Goal: Obtain resource: Obtain resource

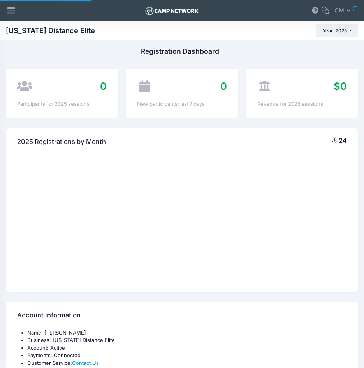
select select
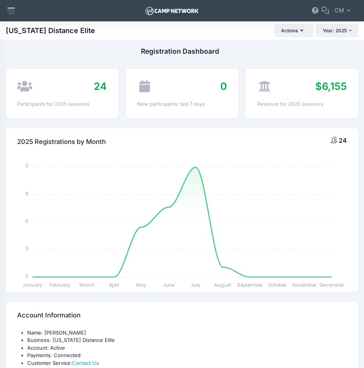
click at [305, 31] on button "Actions" at bounding box center [293, 30] width 39 height 13
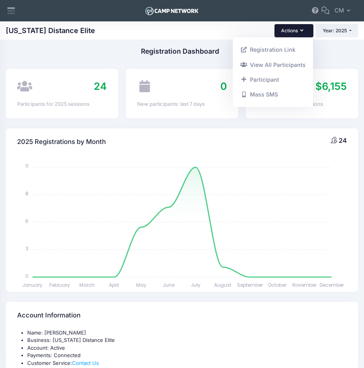
click at [285, 134] on div "2025 Registrations by Month 24" at bounding box center [182, 141] width 352 height 27
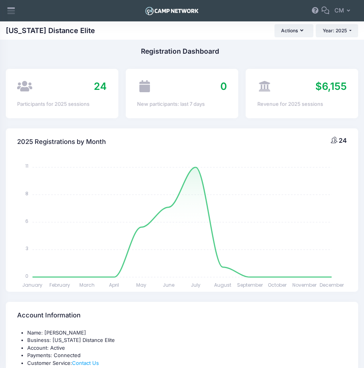
click at [327, 85] on span "$6,155" at bounding box center [331, 86] width 32 height 12
click at [10, 4] on div at bounding box center [12, 11] width 16 height 16
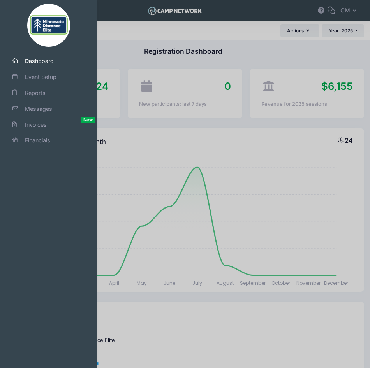
click at [25, 91] on span "Reports" at bounding box center [52, 93] width 55 height 8
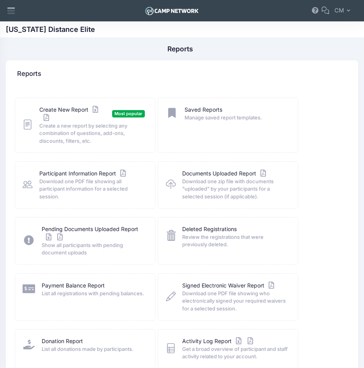
click at [11, 12] on icon at bounding box center [11, 10] width 9 height 9
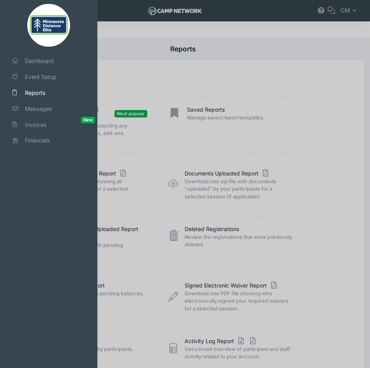
click at [28, 141] on span "Financials" at bounding box center [52, 140] width 55 height 8
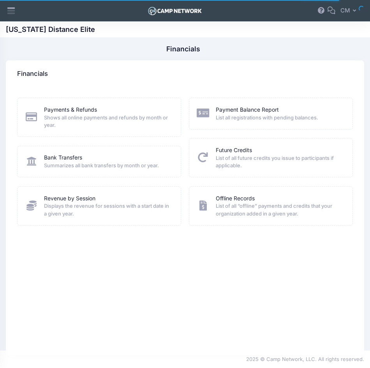
click at [208, 114] on icon at bounding box center [203, 113] width 12 height 10
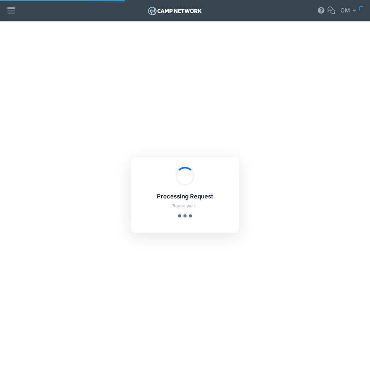
select select "10"
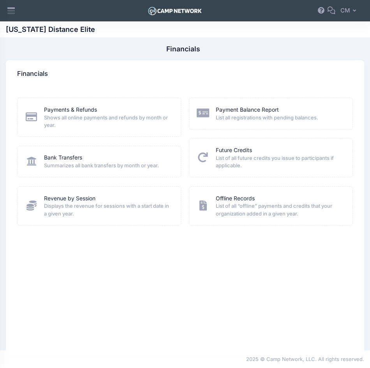
click at [60, 198] on link "Revenue by Session" at bounding box center [69, 199] width 51 height 8
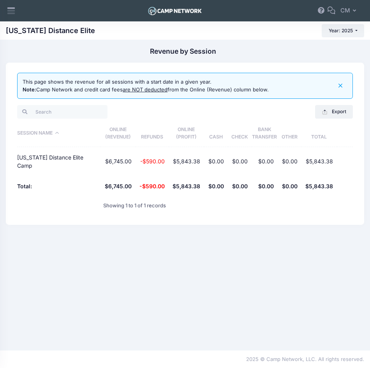
click at [120, 187] on th "$6,745.00" at bounding box center [117, 186] width 35 height 21
click at [133, 91] on u "are NOT deducted" at bounding box center [145, 89] width 45 height 6
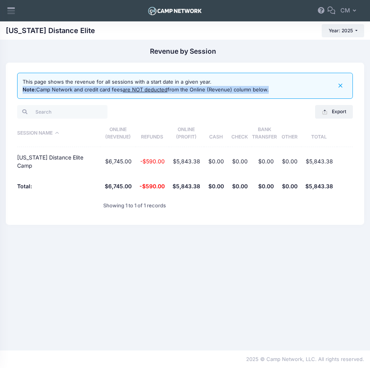
click at [133, 91] on u "are NOT deducted" at bounding box center [145, 89] width 45 height 6
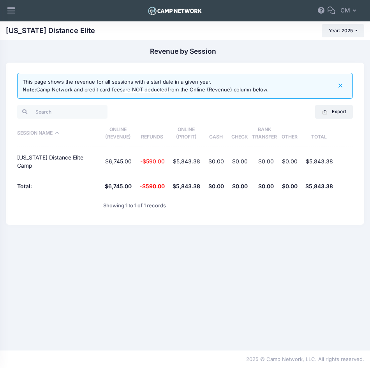
click at [182, 214] on div "Showing 1 to 1 of 1 records" at bounding box center [156, 206] width 114 height 18
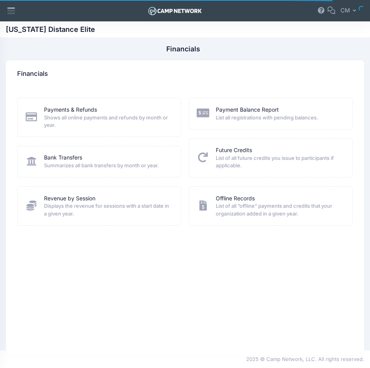
click at [91, 120] on span "Shows all online payments and refunds by month or year." at bounding box center [107, 121] width 127 height 15
click at [78, 107] on link "Payments & Refunds" at bounding box center [70, 110] width 53 height 8
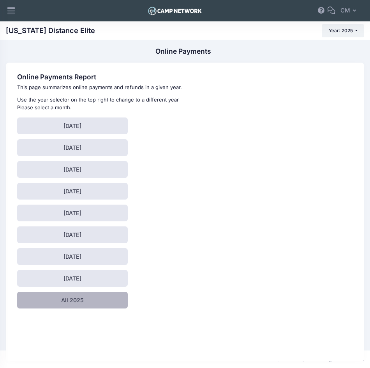
click at [69, 300] on link "All 2025" at bounding box center [72, 300] width 111 height 17
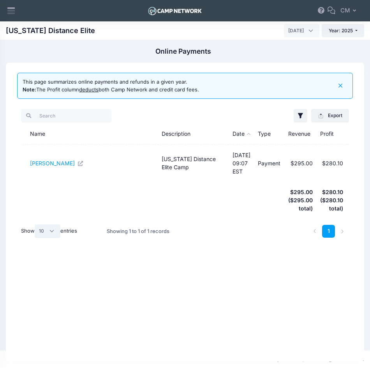
click at [53, 225] on select "All 10 25 50" at bounding box center [48, 231] width 26 height 13
select select "-1"
click at [36, 225] on select "All 10 25 50" at bounding box center [48, 231] width 26 height 13
click at [337, 225] on li at bounding box center [342, 231] width 13 height 13
click at [318, 225] on li at bounding box center [314, 231] width 13 height 13
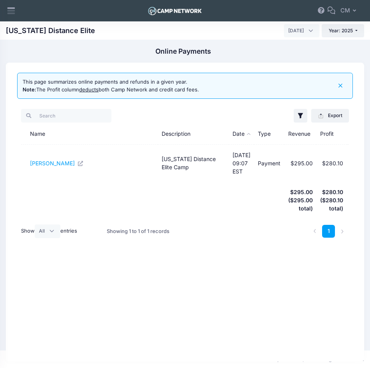
click at [331, 225] on link "1" at bounding box center [328, 231] width 13 height 13
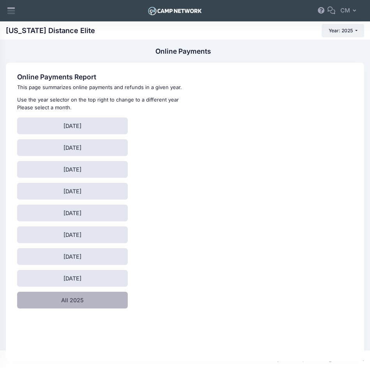
click at [49, 298] on link "All 2025" at bounding box center [72, 300] width 111 height 17
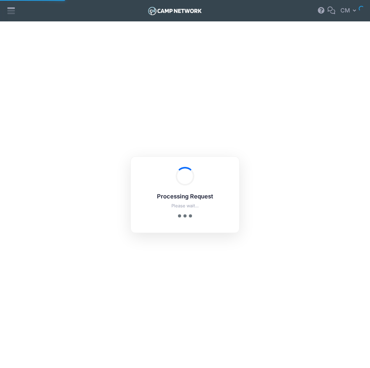
select select "10"
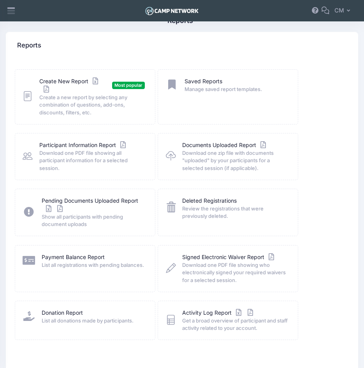
scroll to position [43, 0]
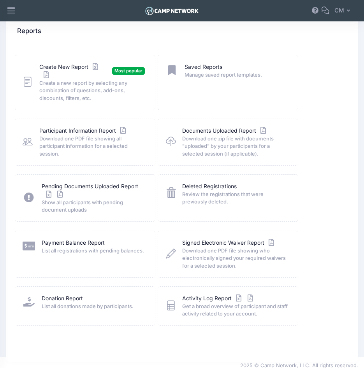
click at [59, 132] on link "Participant Information Report" at bounding box center [83, 131] width 88 height 8
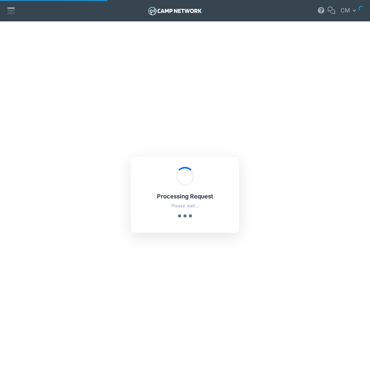
checkbox input "true"
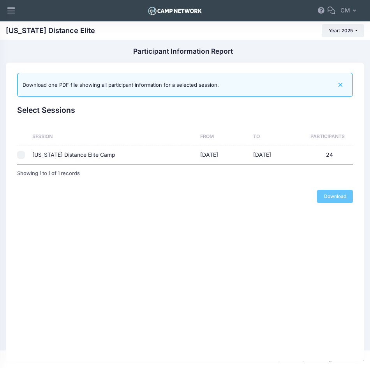
click at [23, 155] on input "checkbox" at bounding box center [21, 155] width 8 height 8
checkbox input "true"
click at [328, 198] on link "Download" at bounding box center [335, 196] width 36 height 13
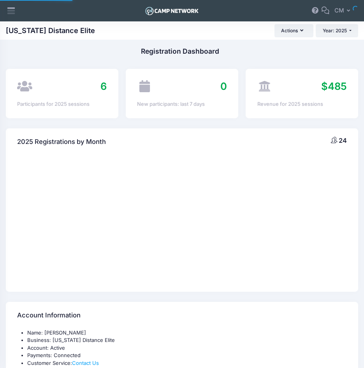
select select
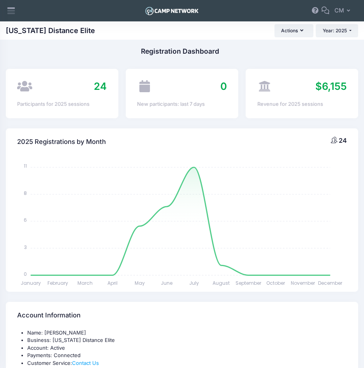
click at [14, 11] on icon at bounding box center [10, 12] width 7 height 4
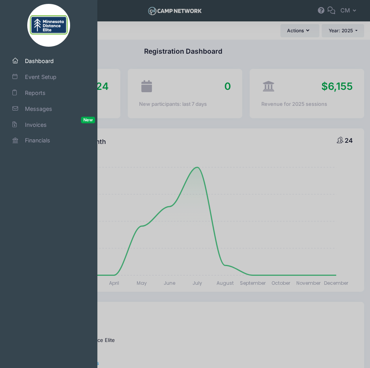
click at [36, 139] on span "Financials" at bounding box center [52, 140] width 55 height 8
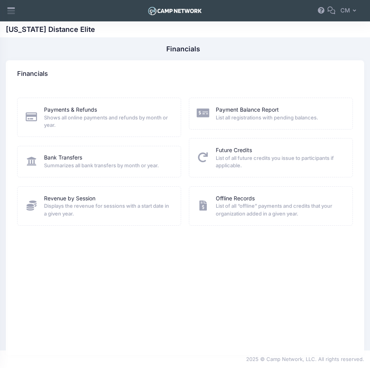
click at [14, 12] on icon at bounding box center [11, 10] width 9 height 9
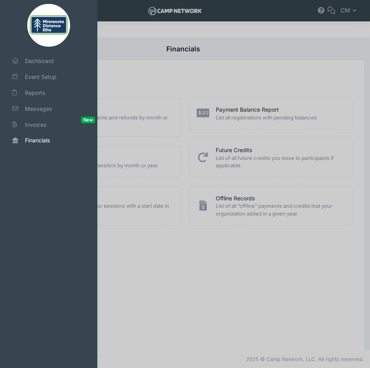
click at [161, 76] on div at bounding box center [185, 184] width 370 height 368
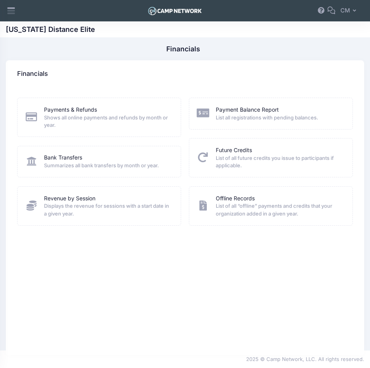
click at [69, 108] on link "Payments & Refunds" at bounding box center [70, 110] width 53 height 8
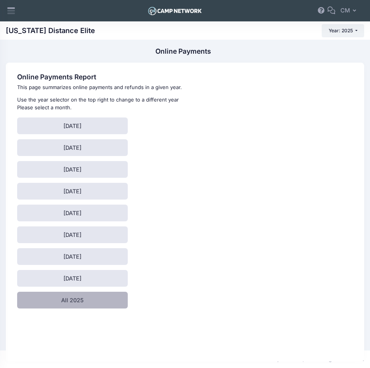
click at [68, 301] on link "All 2025" at bounding box center [72, 300] width 111 height 17
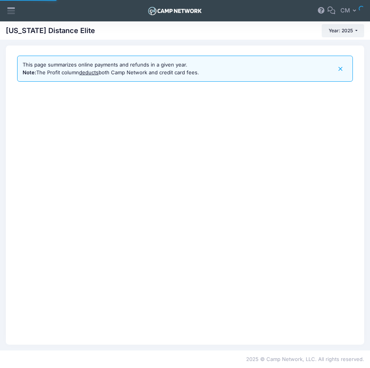
select select "10"
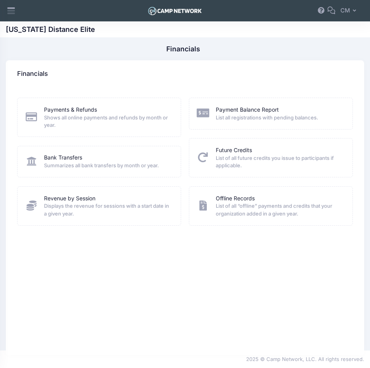
click at [63, 200] on link "Revenue by Session" at bounding box center [69, 199] width 51 height 8
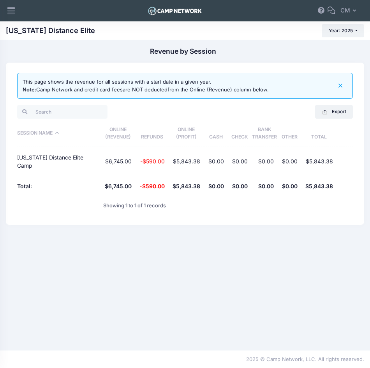
click at [141, 90] on u "are NOT deducted" at bounding box center [145, 89] width 45 height 6
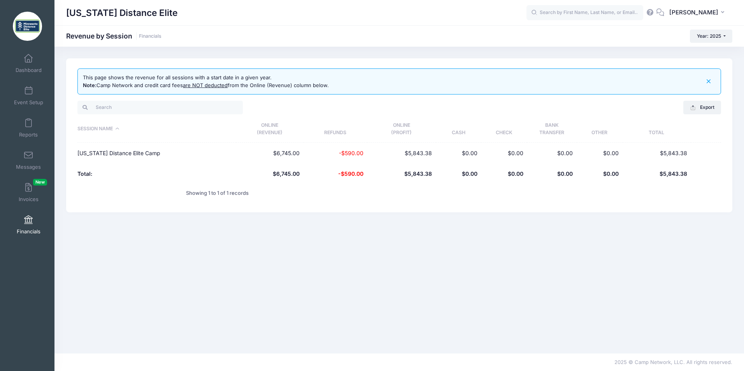
click at [28, 220] on span at bounding box center [28, 220] width 0 height 9
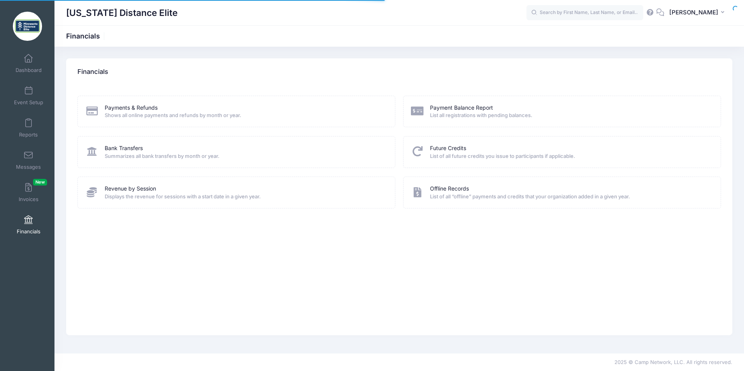
click at [22, 188] on link "Invoices New" at bounding box center [28, 192] width 37 height 27
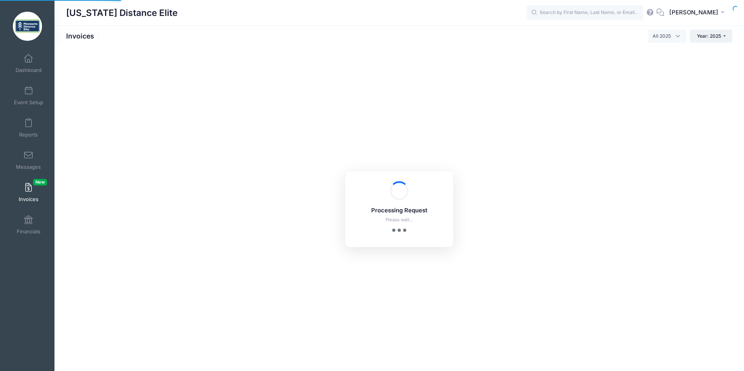
select select
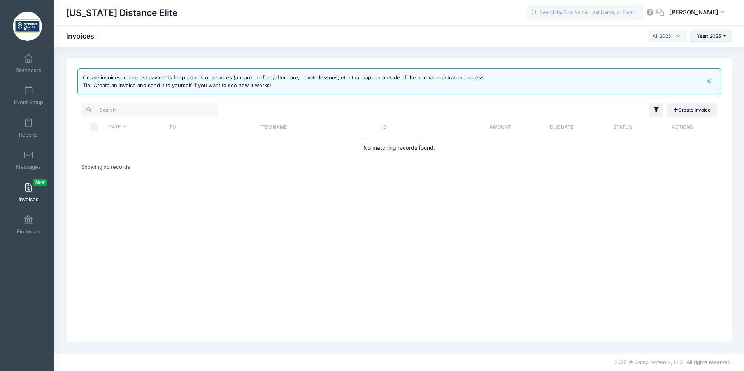
click at [27, 165] on span "Messages" at bounding box center [28, 167] width 25 height 7
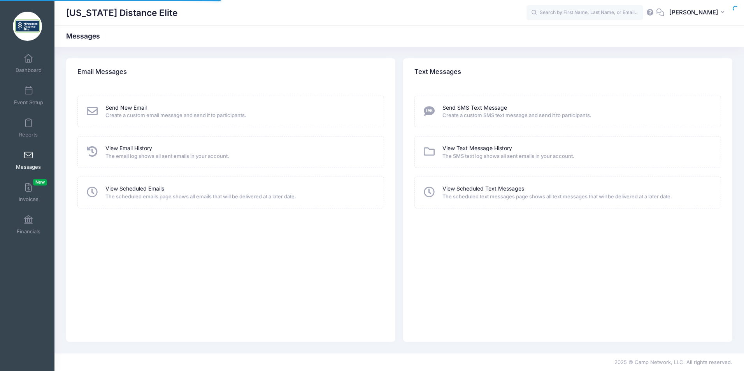
click at [28, 123] on span at bounding box center [28, 123] width 0 height 9
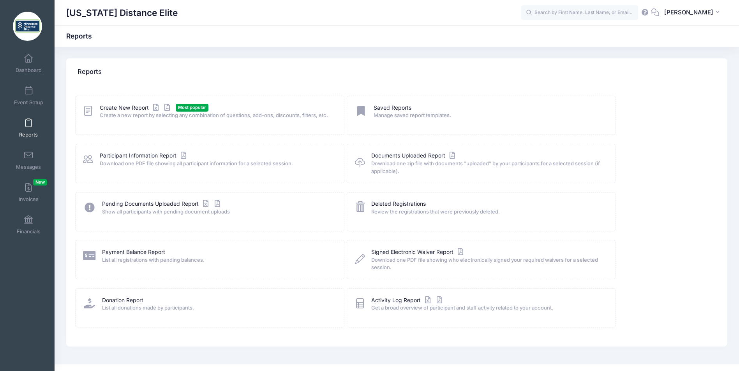
click at [123, 120] on div "Create New Report Most popular Create a new report by selecting any combination…" at bounding box center [209, 115] width 269 height 39
click at [111, 107] on link "Create New Report" at bounding box center [136, 108] width 72 height 8
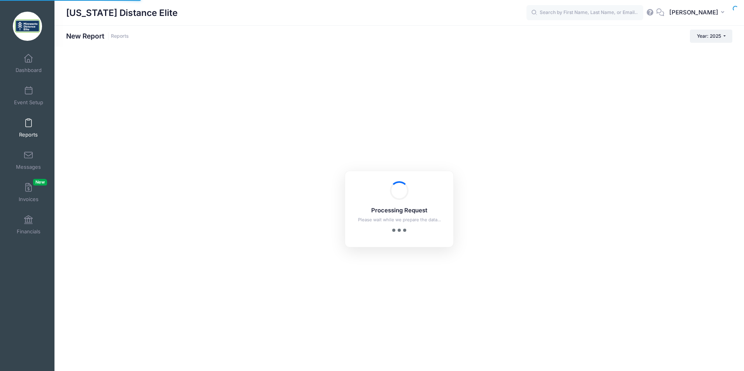
checkbox input "true"
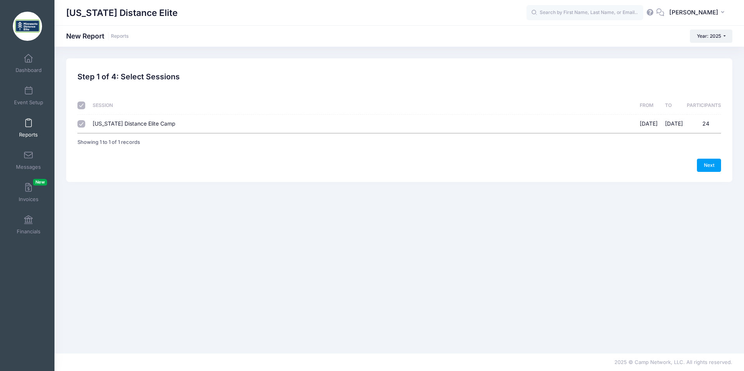
click at [81, 125] on input "[US_STATE] Distance Elite Camp [DATE] - [DATE] 24" at bounding box center [81, 124] width 8 height 8
click at [85, 127] on input "[US_STATE] Distance Elite Camp [DATE] - [DATE] 24" at bounding box center [81, 124] width 8 height 8
checkbox input "true"
click at [716, 166] on link "Next" at bounding box center [709, 165] width 24 height 13
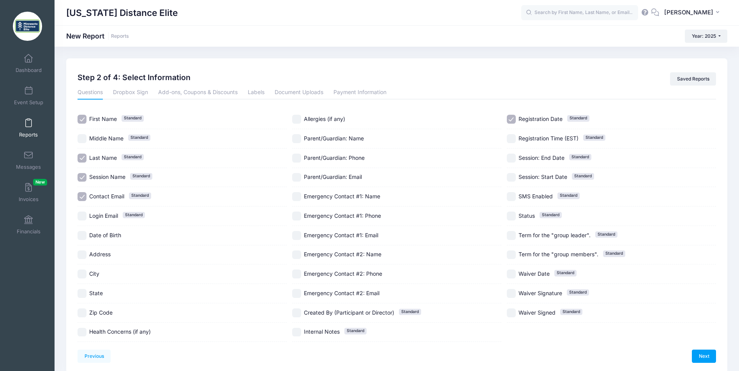
click at [84, 118] on input "First Name Standard" at bounding box center [81, 119] width 9 height 9
checkbox input "false"
click at [81, 160] on input "Last Name Standard" at bounding box center [81, 158] width 9 height 9
checkbox input "false"
click at [82, 197] on input "Contact Email Standard" at bounding box center [81, 196] width 9 height 9
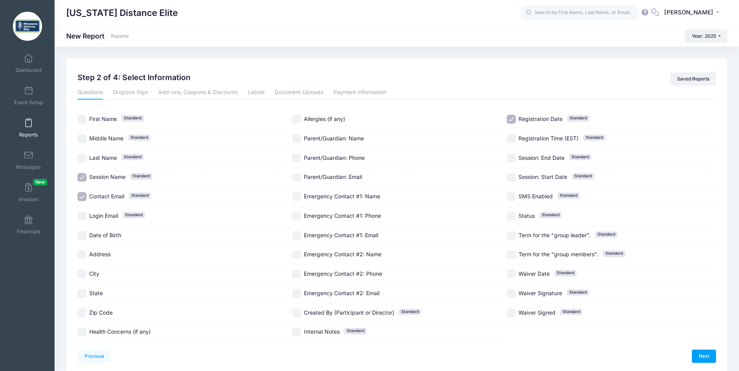
checkbox input "false"
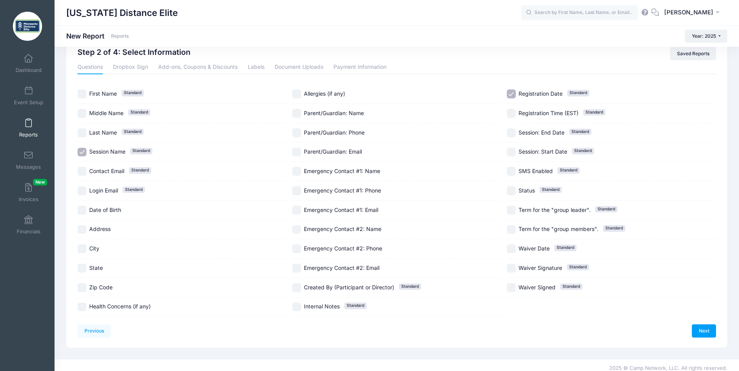
scroll to position [32, 0]
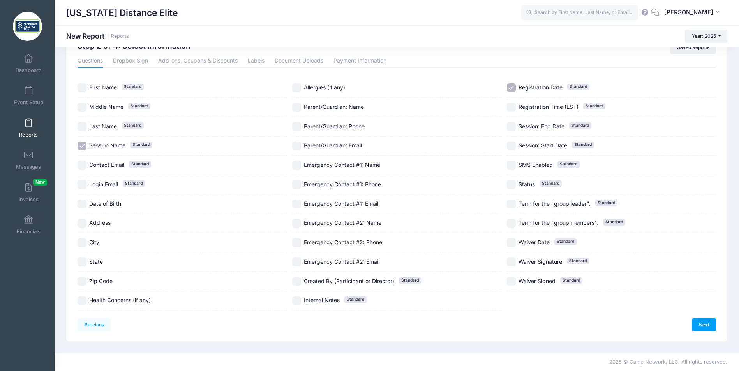
click at [83, 242] on input "City" at bounding box center [81, 242] width 9 height 9
checkbox input "true"
click at [82, 261] on input "State" at bounding box center [81, 262] width 9 height 9
checkbox input "true"
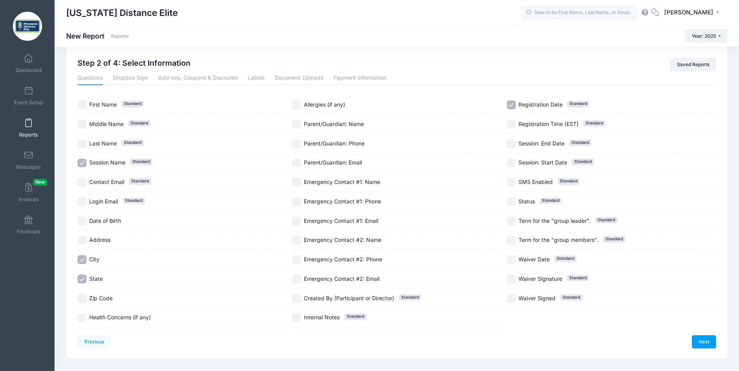
scroll to position [14, 0]
click at [132, 86] on link "Dropbox Sign" at bounding box center [130, 79] width 35 height 14
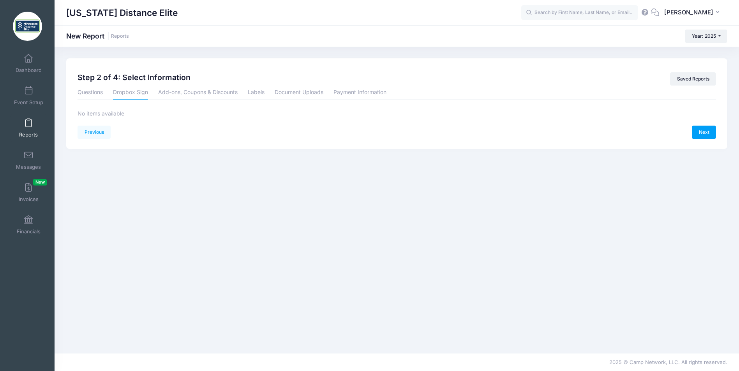
scroll to position [0, 0]
click at [182, 98] on link "Add-ons, Coupons & Discounts" at bounding box center [197, 93] width 79 height 14
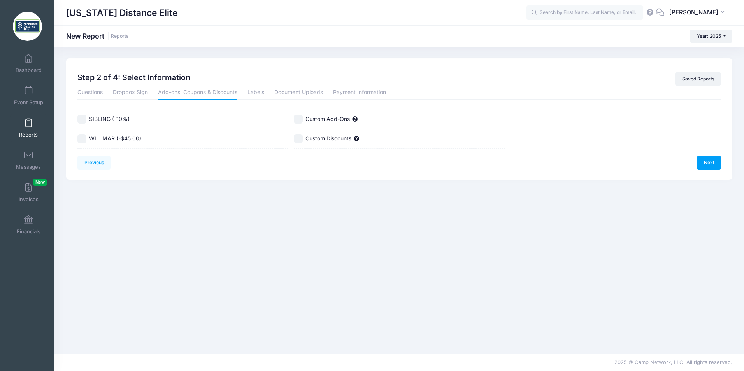
click at [83, 137] on input "WILLMAR (-$45.00)" at bounding box center [81, 138] width 9 height 9
checkbox input "true"
click at [260, 94] on link "Labels" at bounding box center [256, 93] width 17 height 14
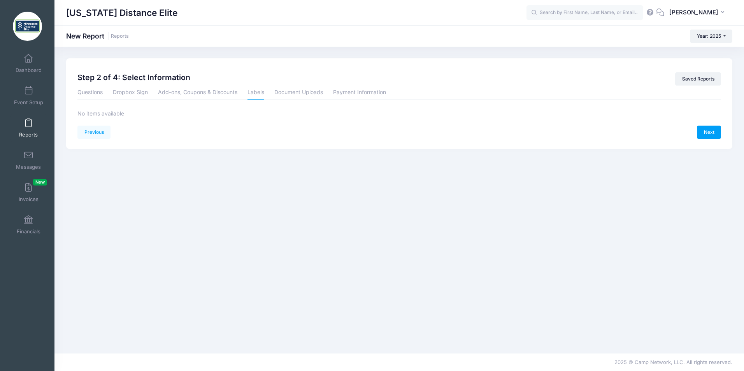
click at [291, 93] on link "Document Uploads" at bounding box center [298, 93] width 49 height 14
click at [346, 95] on link "Payment Information" at bounding box center [359, 93] width 53 height 14
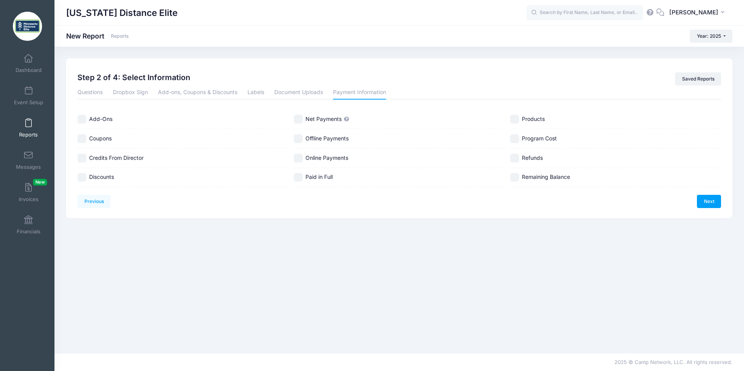
click at [300, 160] on input "Online Payments" at bounding box center [298, 158] width 9 height 9
click at [301, 149] on div "Online Payments" at bounding box center [399, 158] width 211 height 19
checkbox input "false"
click at [296, 120] on input "Net Payments" at bounding box center [298, 119] width 9 height 9
checkbox input "true"
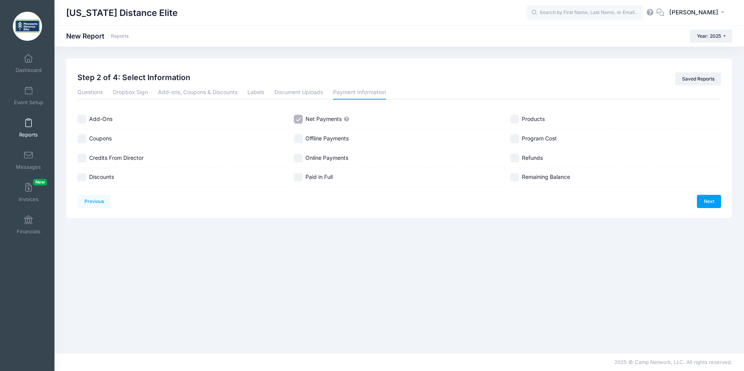
click at [519, 177] on input "Remaining Balance" at bounding box center [514, 177] width 9 height 9
checkbox input "true"
click at [707, 203] on link "Next" at bounding box center [709, 201] width 24 height 13
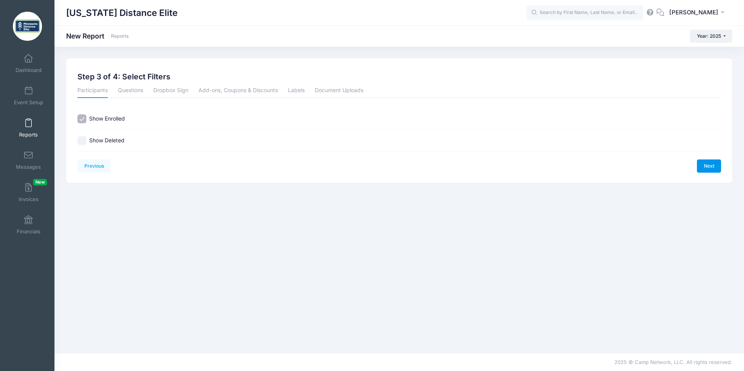
click at [711, 167] on link "Next" at bounding box center [709, 166] width 24 height 13
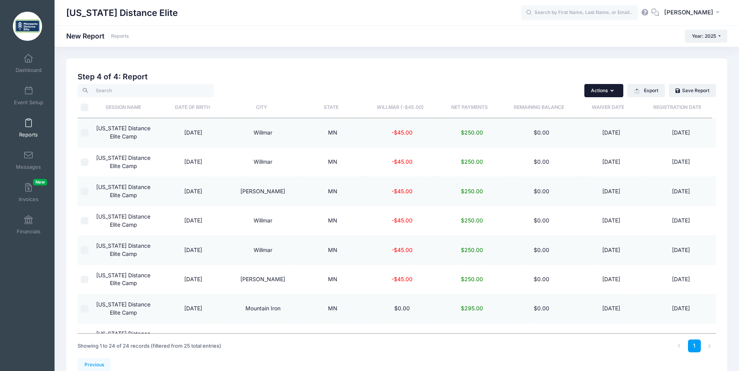
click at [597, 94] on button "Actions" at bounding box center [603, 90] width 39 height 13
click at [596, 94] on button "Actions" at bounding box center [603, 90] width 39 height 13
click at [459, 108] on th "Net Payments" at bounding box center [468, 107] width 69 height 21
click at [84, 134] on input "checkbox" at bounding box center [85, 133] width 8 height 8
click at [594, 91] on button "Actions" at bounding box center [603, 90] width 39 height 13
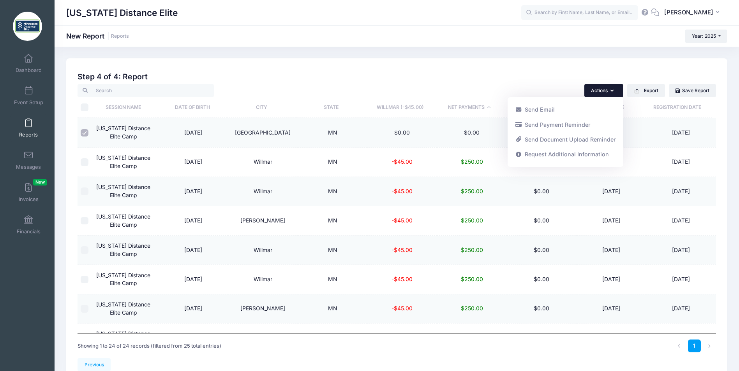
click at [594, 91] on button "Actions" at bounding box center [603, 90] width 39 height 13
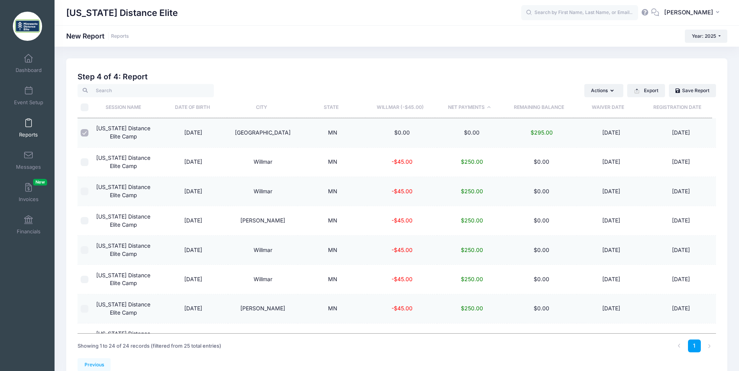
click at [86, 130] on input "checkbox" at bounding box center [85, 133] width 8 height 8
checkbox input "false"
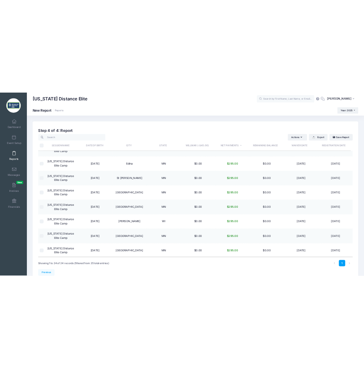
scroll to position [489, 0]
